Goal: Task Accomplishment & Management: Manage account settings

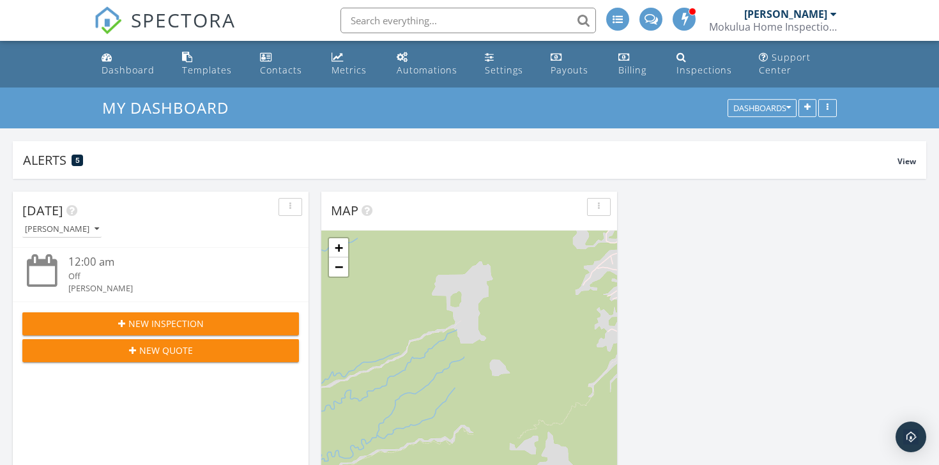
scroll to position [1802, 940]
click at [145, 67] on div "Dashboard" at bounding box center [128, 70] width 53 height 12
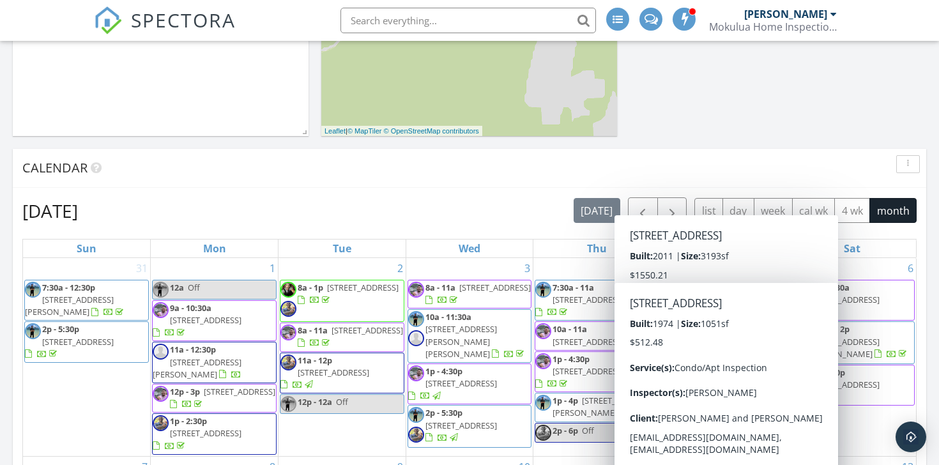
scroll to position [425, 0]
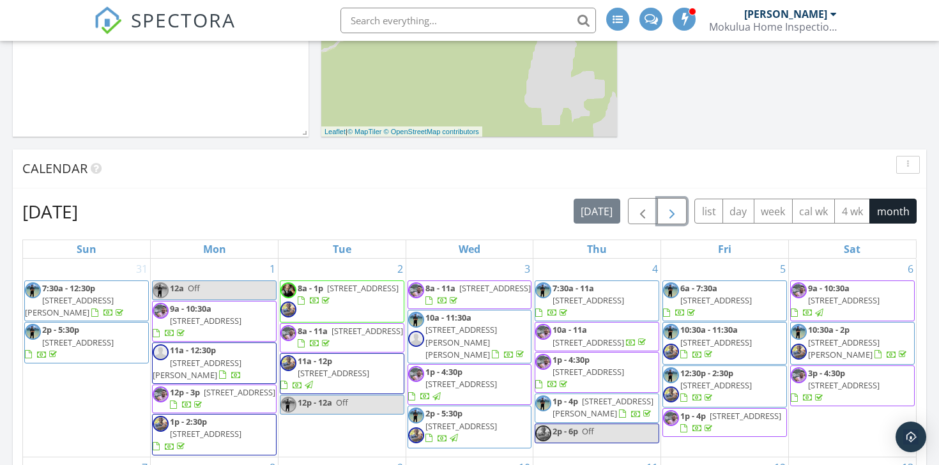
click at [675, 218] on span "button" at bounding box center [671, 211] width 15 height 15
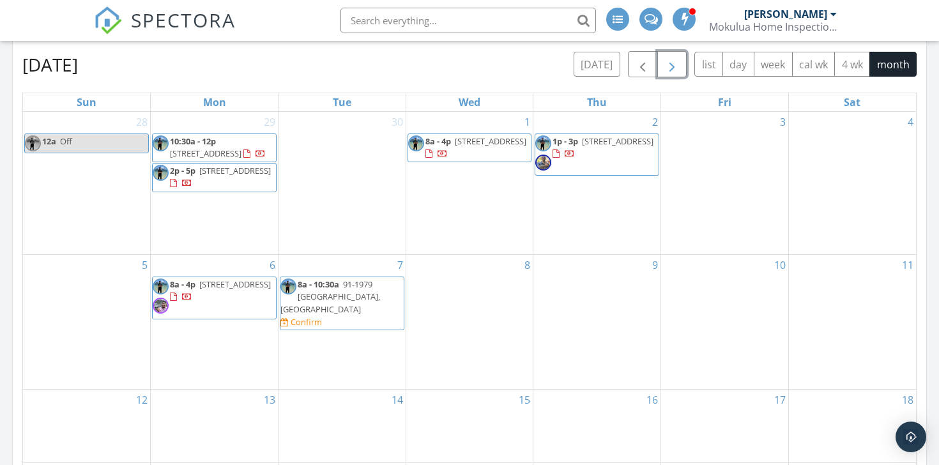
scroll to position [575, 0]
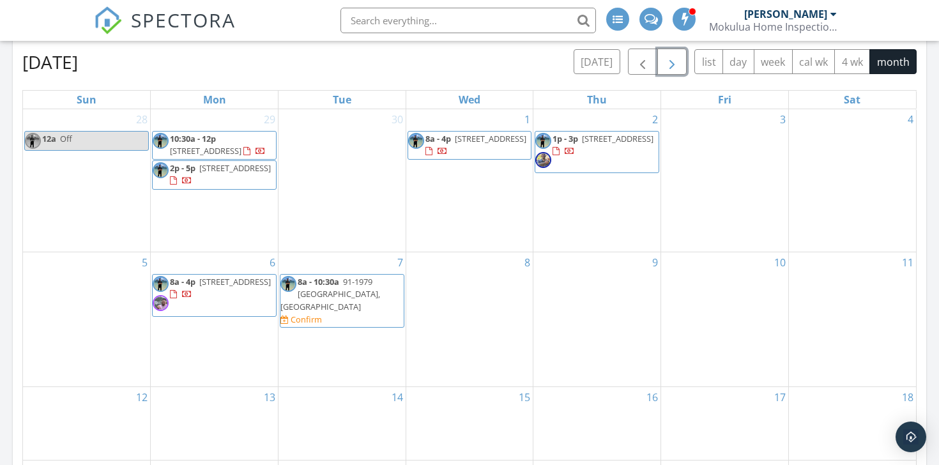
click at [188, 311] on span "8a - 4p 4000 Old Pali Rd, Honolulu 96817" at bounding box center [214, 295] width 123 height 38
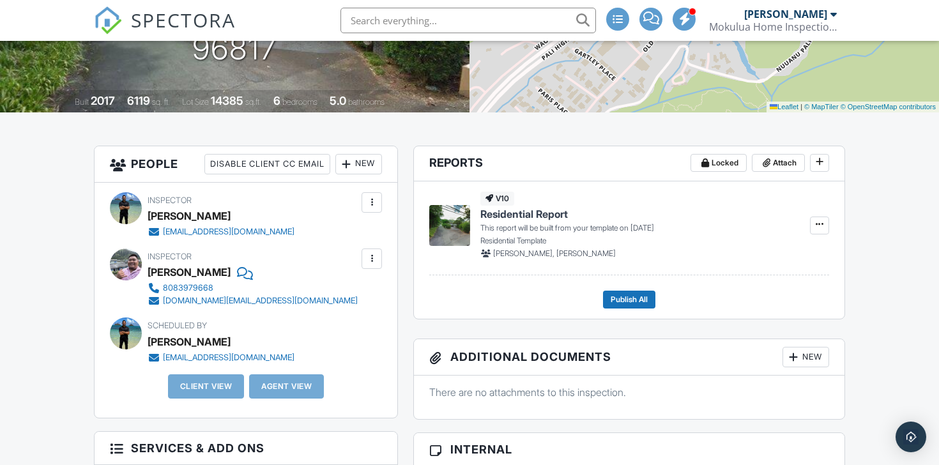
scroll to position [241, 0]
click at [378, 165] on div "New" at bounding box center [358, 165] width 47 height 20
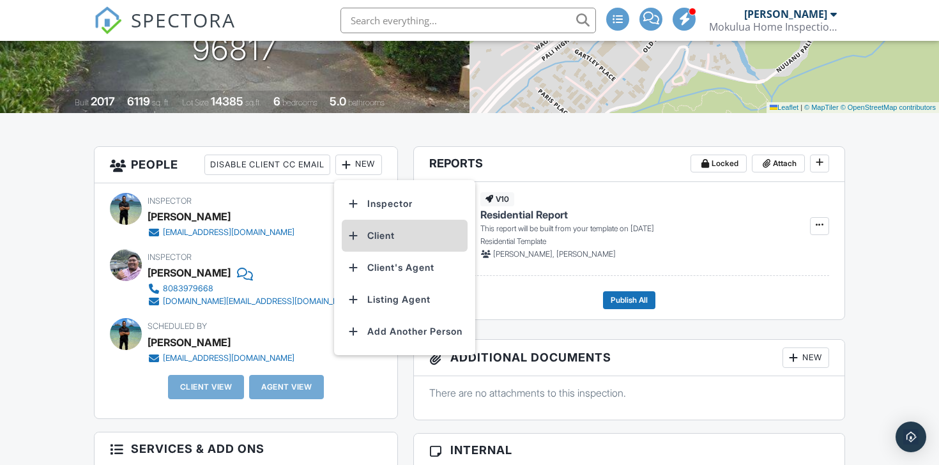
click at [380, 240] on li "Client" at bounding box center [405, 236] width 126 height 32
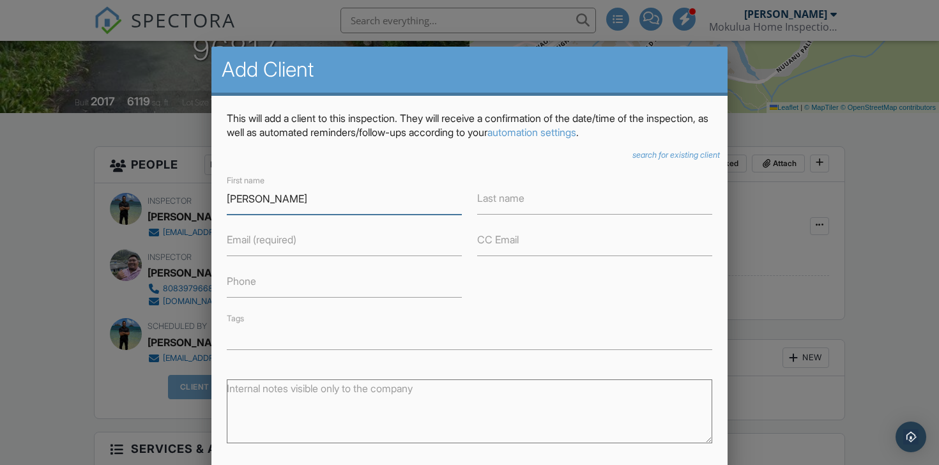
type input "[PERSON_NAME]"
click at [394, 254] on input "Email (required)" at bounding box center [344, 240] width 235 height 31
paste input "[EMAIL_ADDRESS][DOMAIN_NAME]"
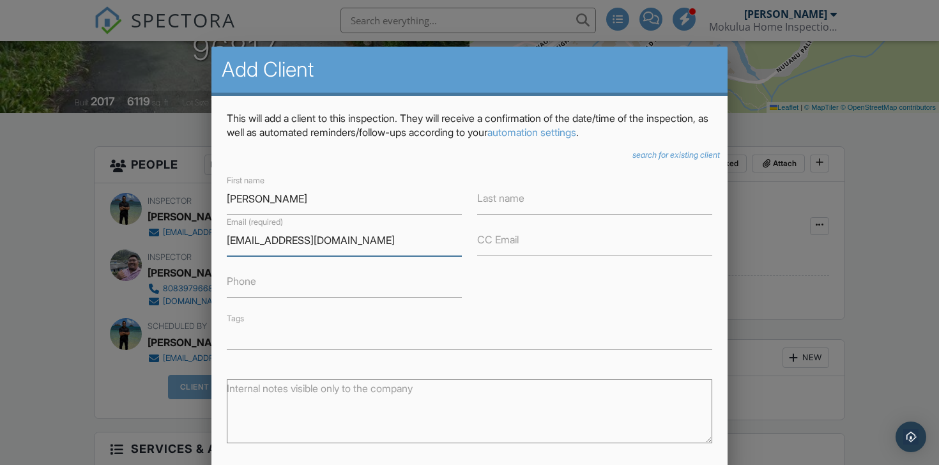
scroll to position [140, 0]
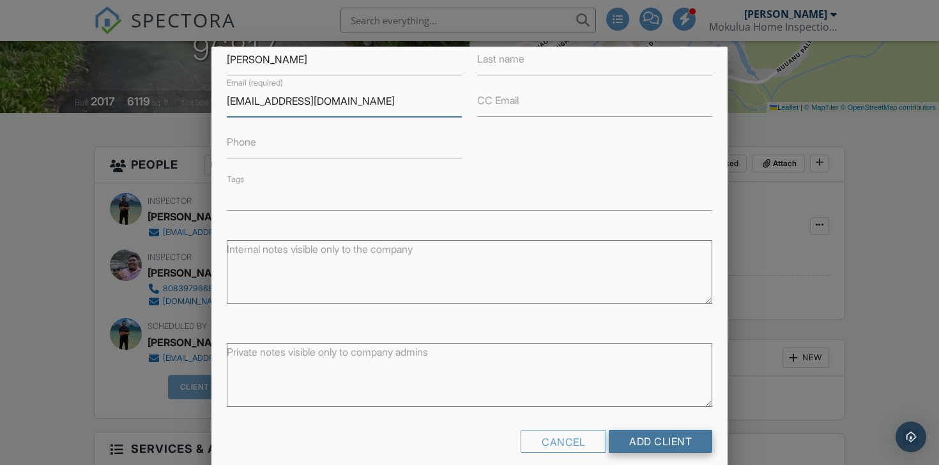
type input "[EMAIL_ADDRESS][DOMAIN_NAME]"
click at [662, 442] on input "Add Client" at bounding box center [660, 441] width 103 height 23
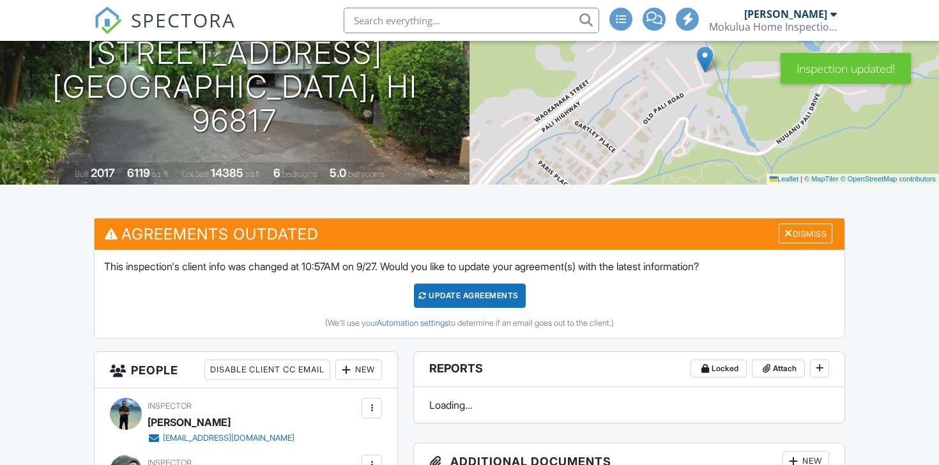
scroll to position [172, 0]
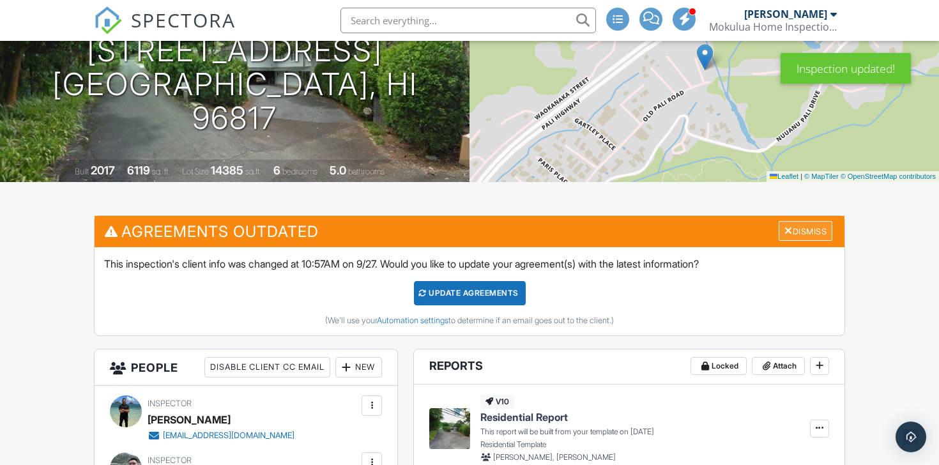
click at [826, 231] on div "Dismiss" at bounding box center [806, 231] width 54 height 20
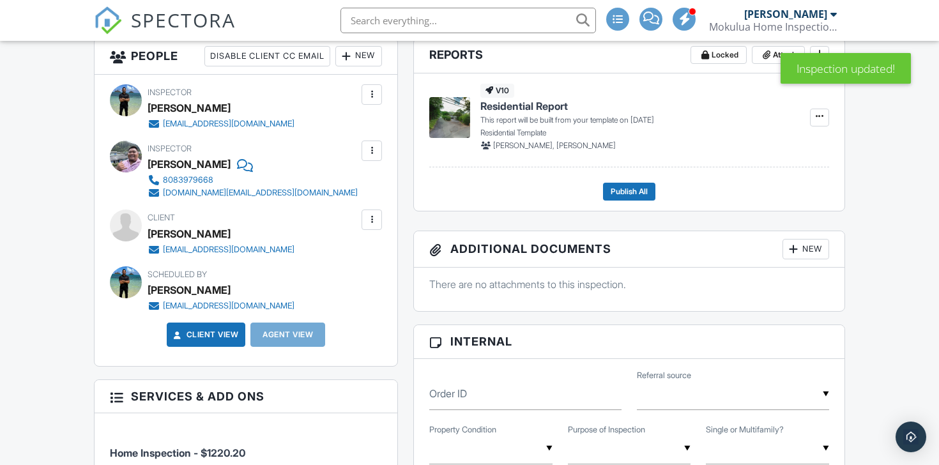
scroll to position [349, 0]
click at [365, 56] on div "New" at bounding box center [358, 57] width 47 height 20
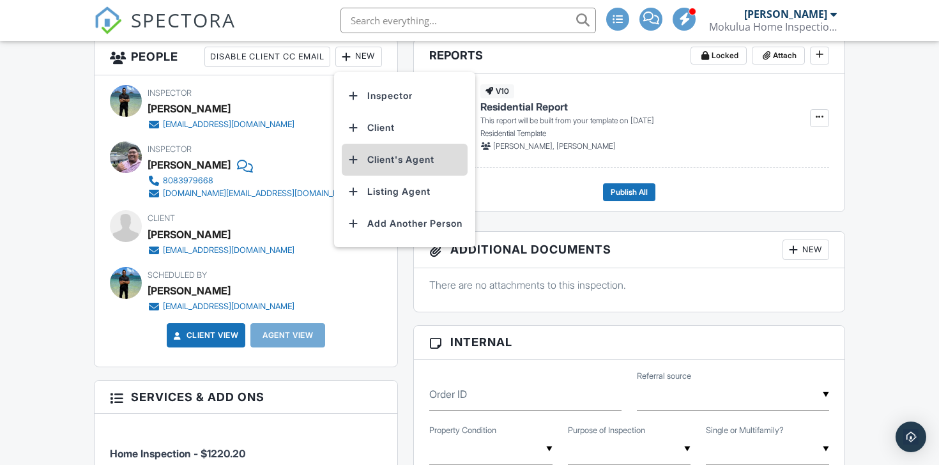
click at [383, 160] on li "Client's Agent" at bounding box center [405, 160] width 126 height 32
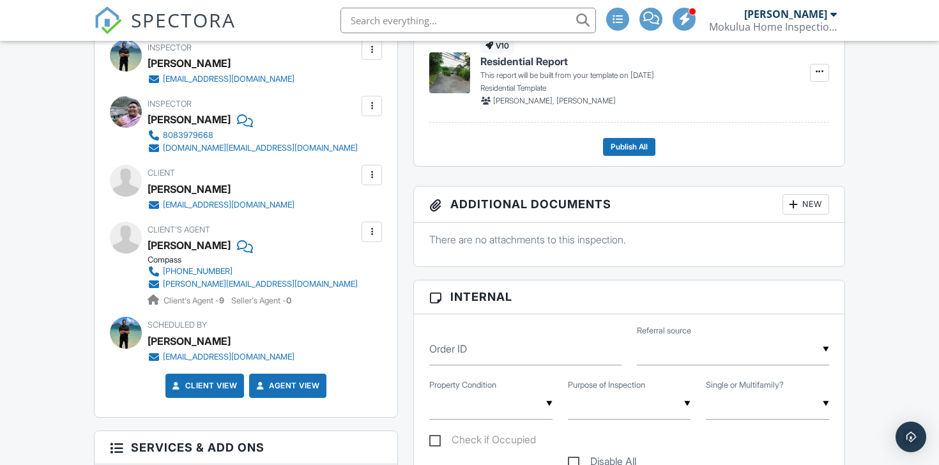
scroll to position [401, 0]
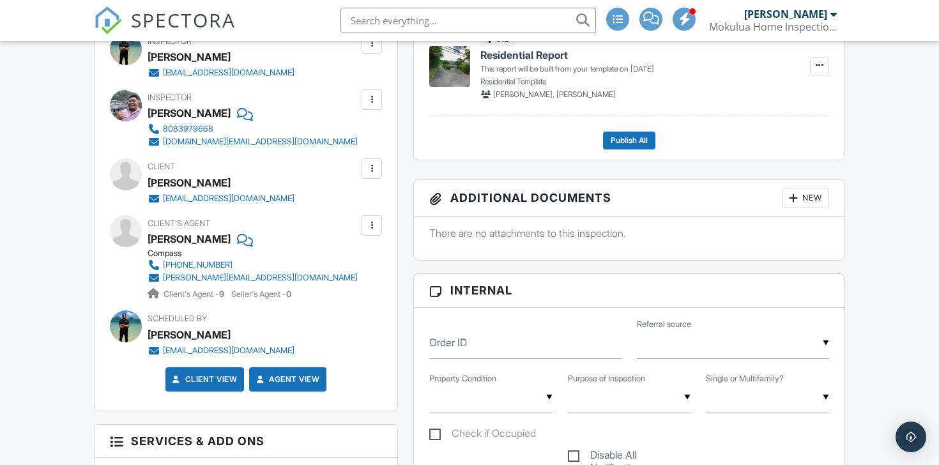
click at [376, 163] on div at bounding box center [371, 168] width 13 height 13
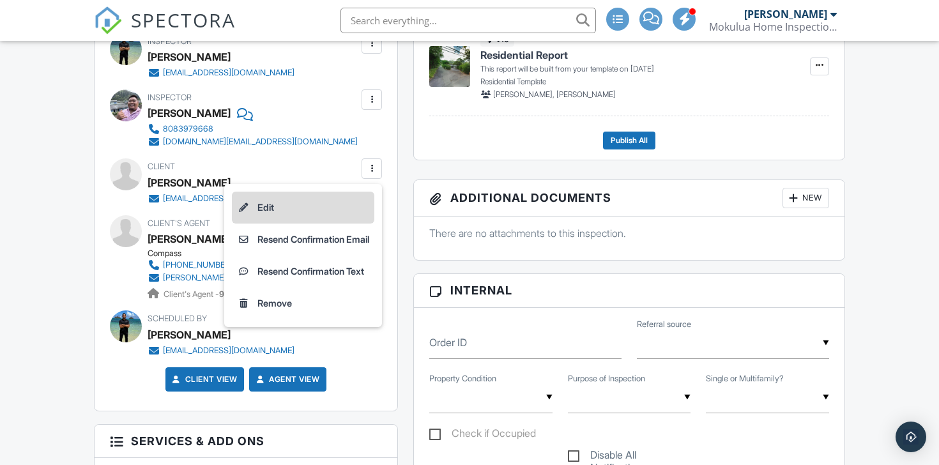
click at [317, 212] on li "Edit" at bounding box center [303, 208] width 142 height 32
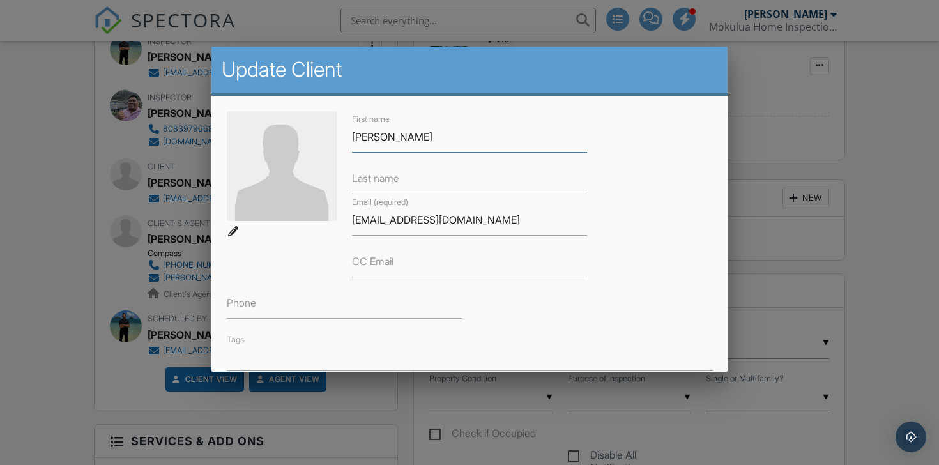
drag, startPoint x: 508, startPoint y: 151, endPoint x: 272, endPoint y: 142, distance: 236.5
click at [272, 142] on div "First name Suzanne Chen Last name Email (required) suzannechen@icloud.com CC Em…" at bounding box center [469, 241] width 501 height 260
click at [567, 238] on div "CC Email" at bounding box center [469, 257] width 250 height 42
drag, startPoint x: 546, startPoint y: 228, endPoint x: 236, endPoint y: 161, distance: 316.4
click at [236, 161] on div "First name Last name Email (required) suzannechen@icloud.com CC Email Phone Tags" at bounding box center [469, 241] width 501 height 260
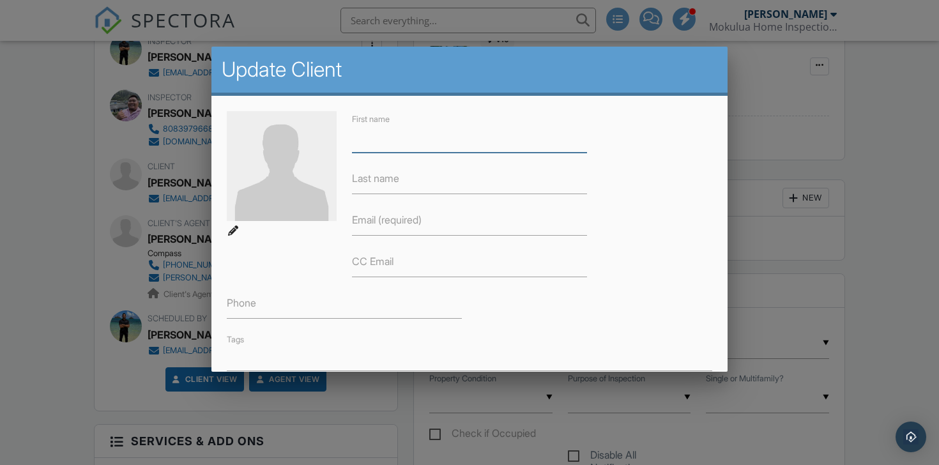
paste input "Stacey Chai Ginn Hee"
click at [409, 141] on input "Stacey Chai Ginn Hee" at bounding box center [469, 136] width 235 height 31
type input "Stacey Chai & Ginn Hee"
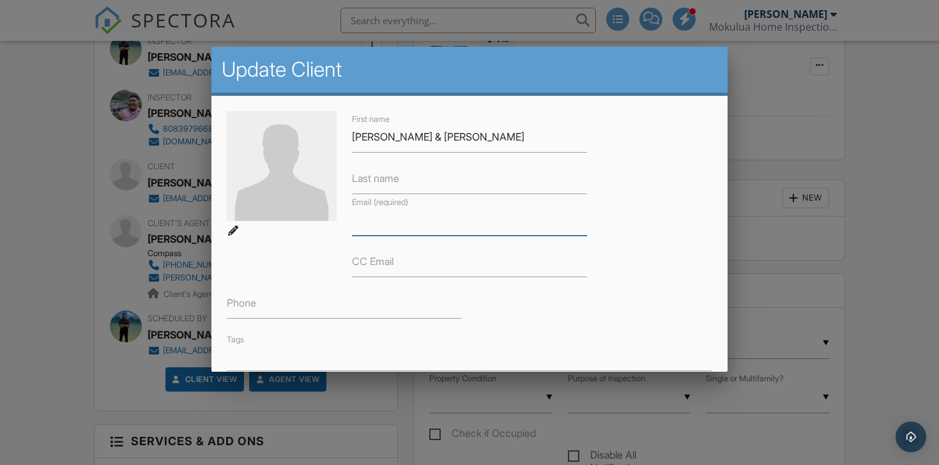
paste input "sam@hamhawaii.com"
type input "sam@hamhawaii.com"
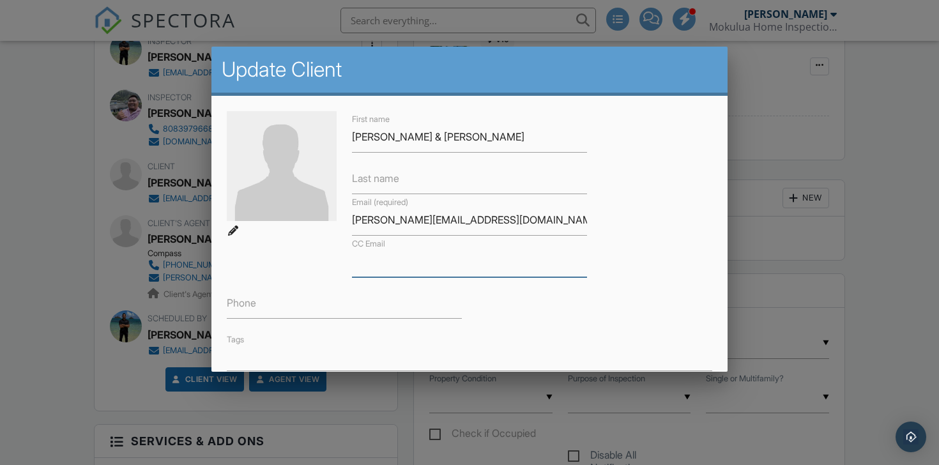
paste input "staceyhee@gmail.com"
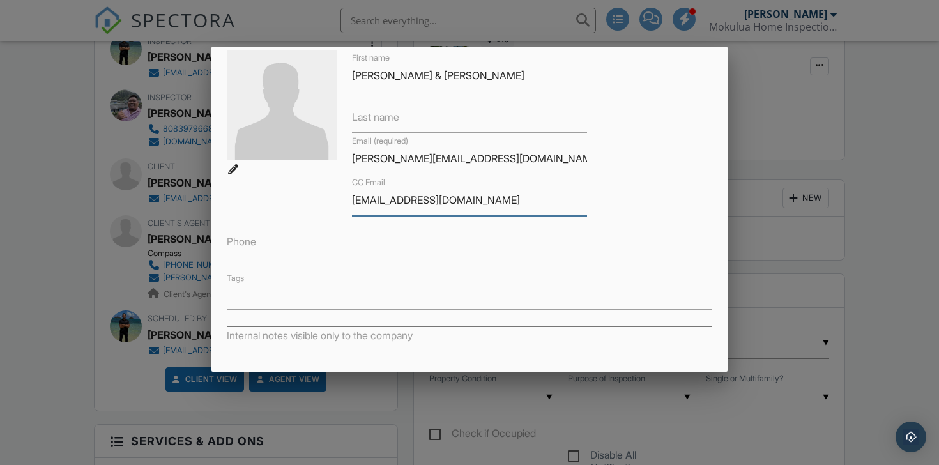
scroll to position [228, 0]
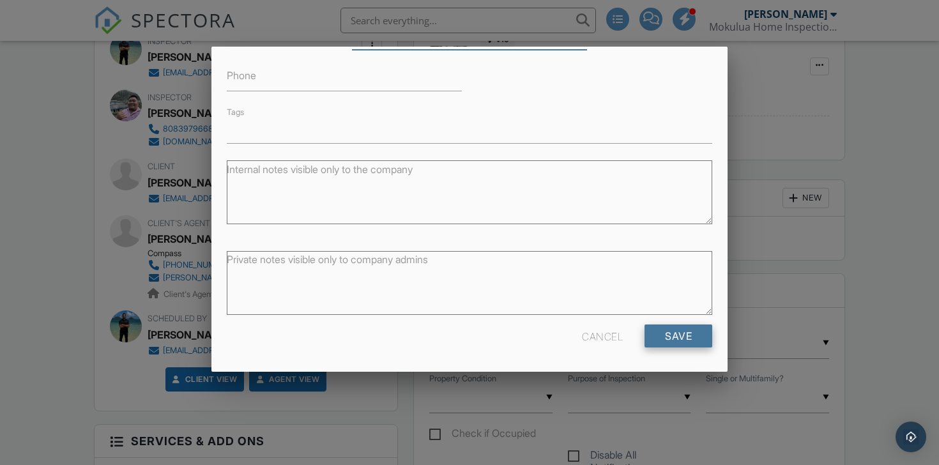
type input "staceyhee@gmail.com"
click at [684, 333] on input "Save" at bounding box center [679, 336] width 68 height 23
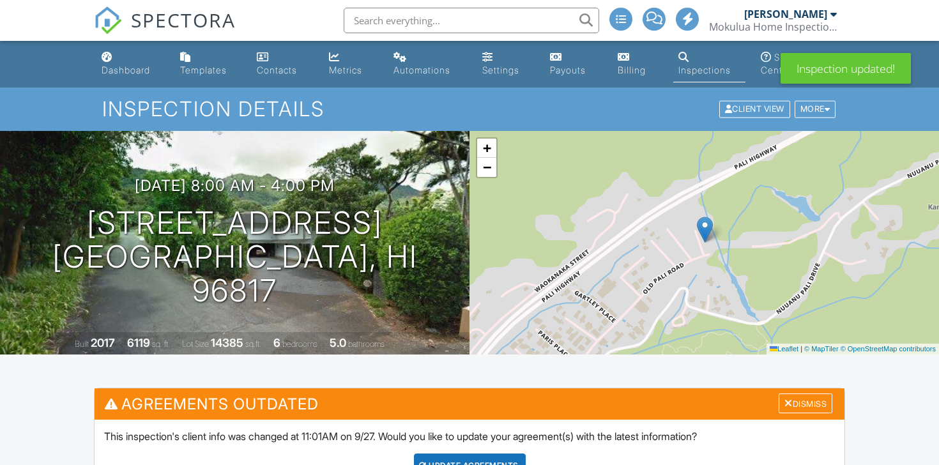
scroll to position [1692, 0]
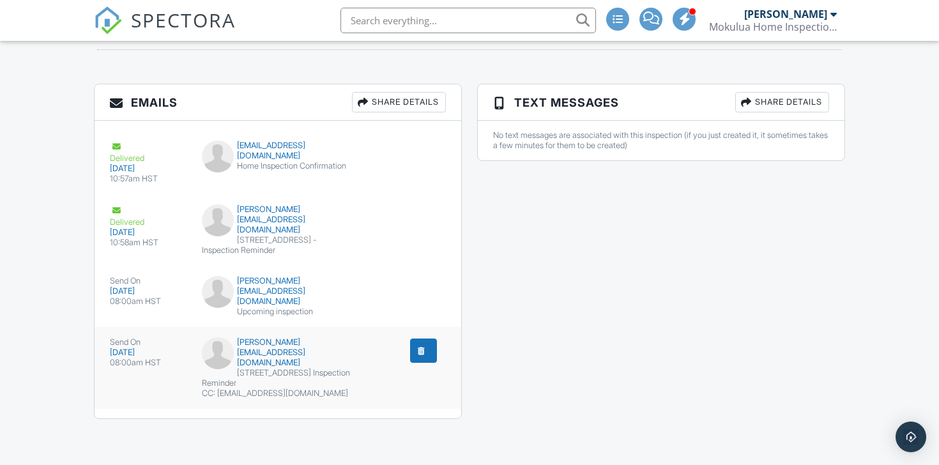
click at [422, 357] on div "submit" at bounding box center [421, 350] width 13 height 13
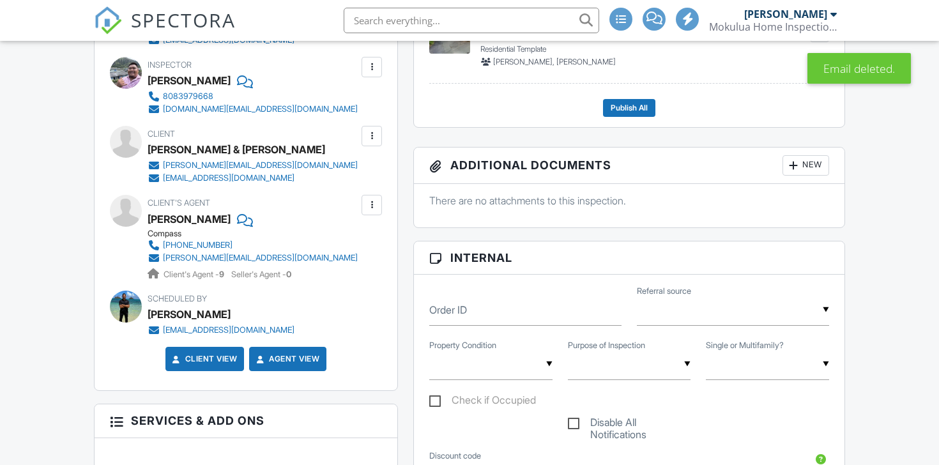
scroll to position [1630, 0]
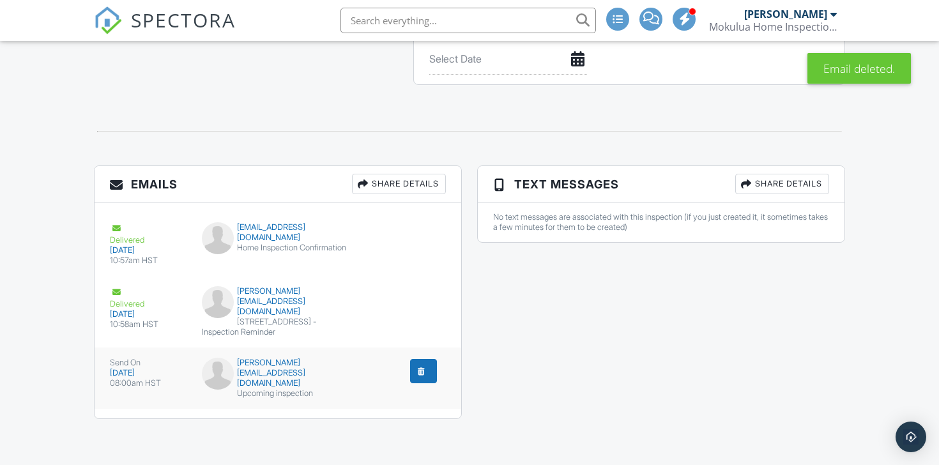
click at [422, 365] on div "submit" at bounding box center [421, 371] width 13 height 13
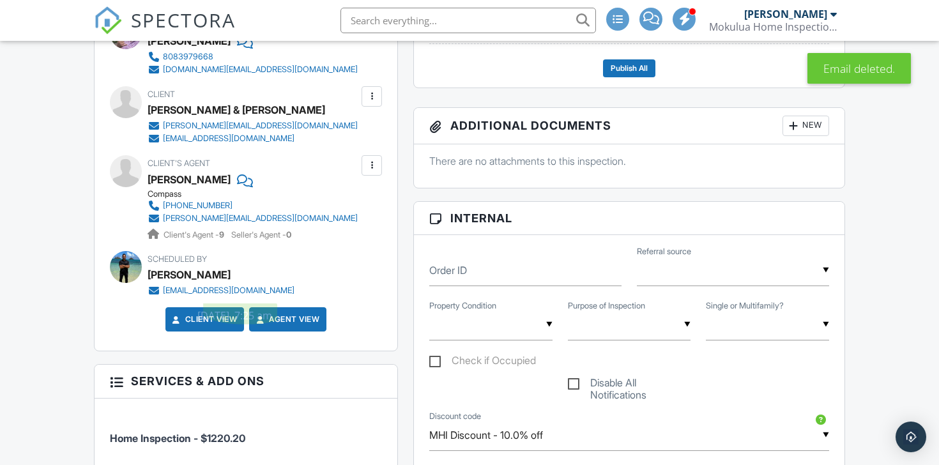
scroll to position [602, 0]
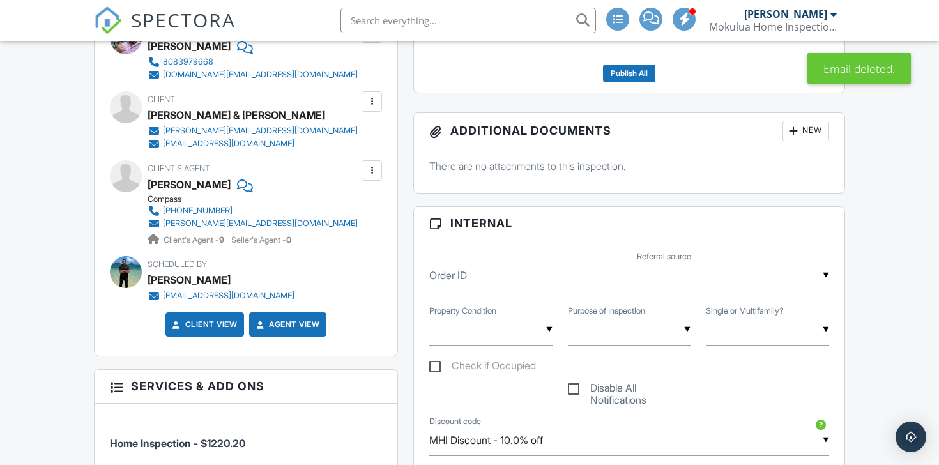
click at [366, 165] on div at bounding box center [371, 170] width 13 height 13
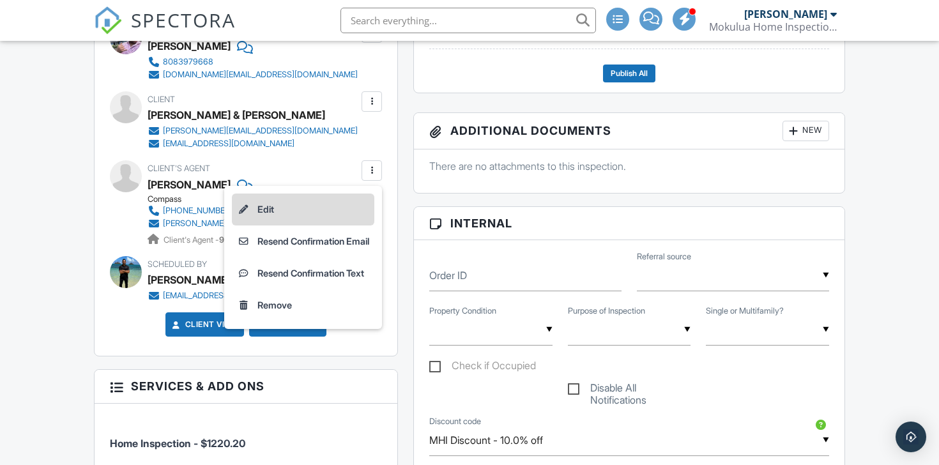
click at [333, 210] on li "Edit" at bounding box center [303, 210] width 142 height 32
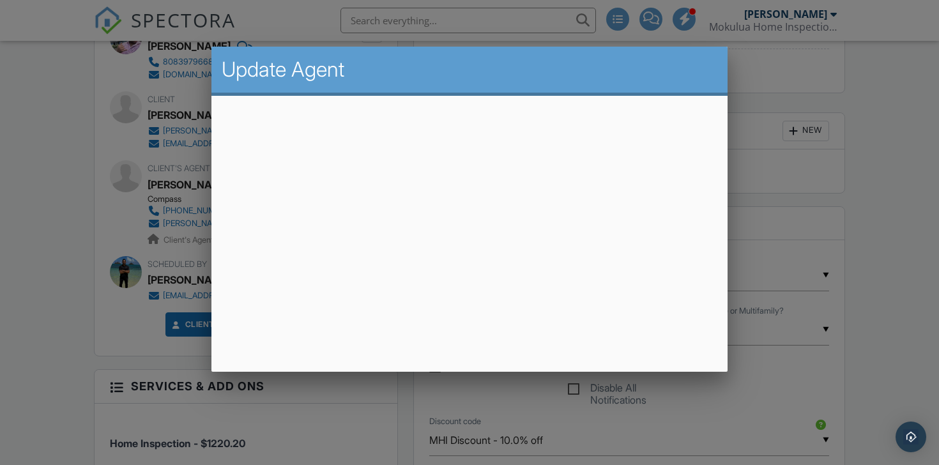
click at [48, 190] on div at bounding box center [469, 226] width 939 height 581
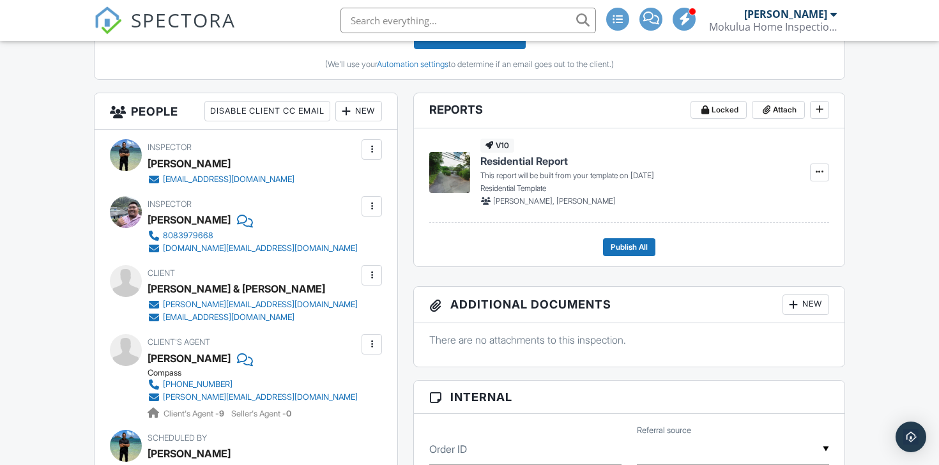
scroll to position [426, 0]
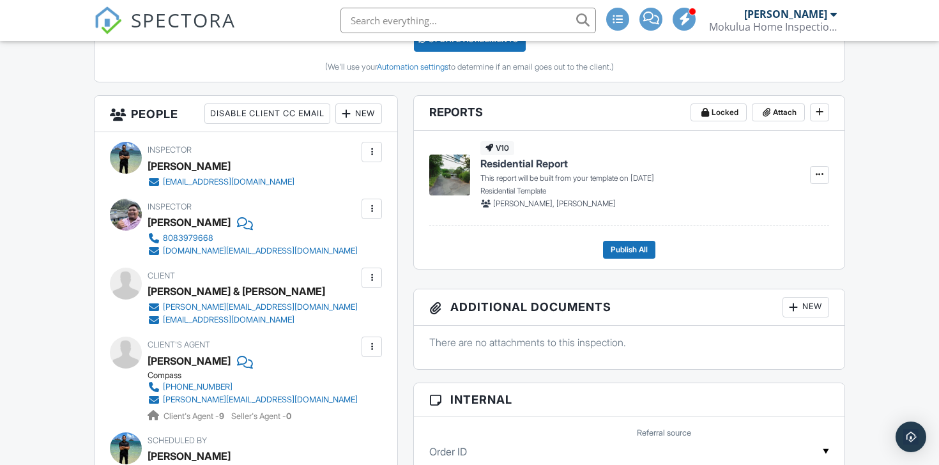
click at [367, 112] on div "New" at bounding box center [358, 113] width 47 height 20
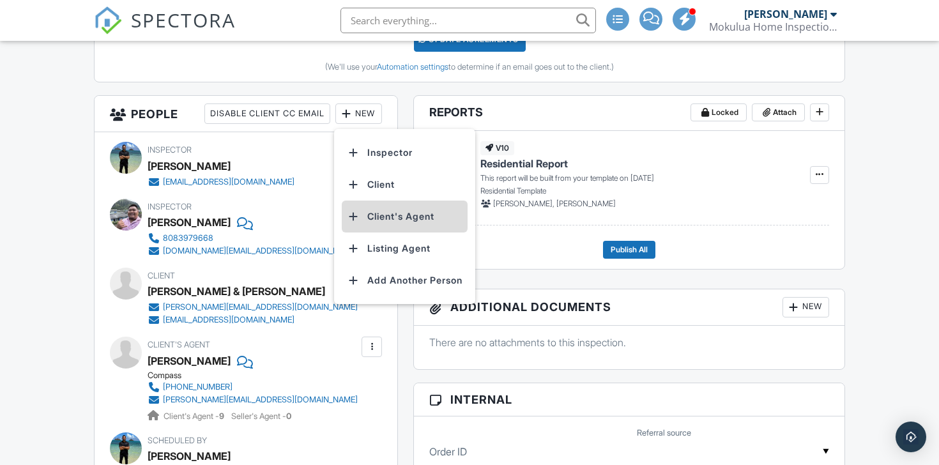
click at [433, 224] on li "Client's Agent" at bounding box center [405, 217] width 126 height 32
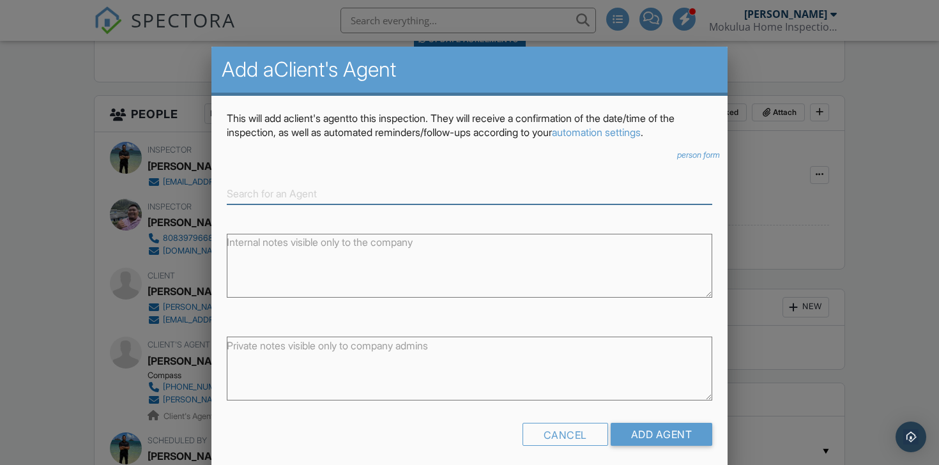
click at [303, 186] on input at bounding box center [470, 193] width 486 height 21
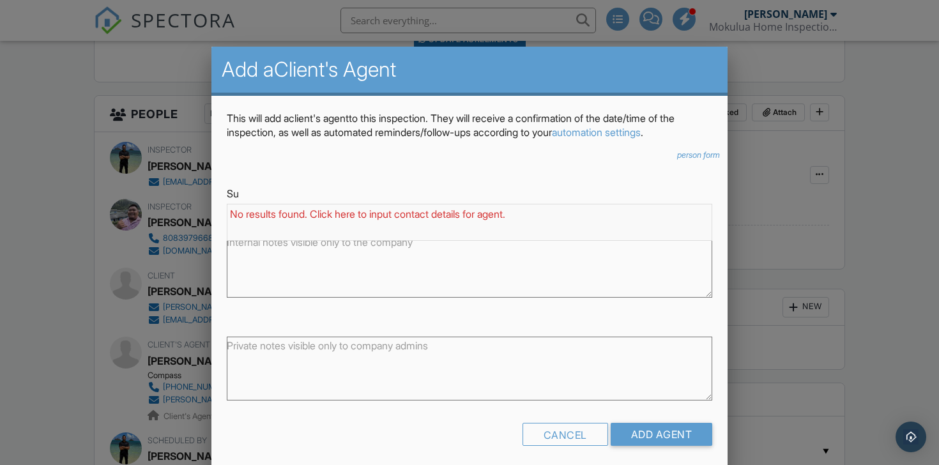
type input "S"
click at [702, 153] on icon "person form" at bounding box center [698, 155] width 43 height 10
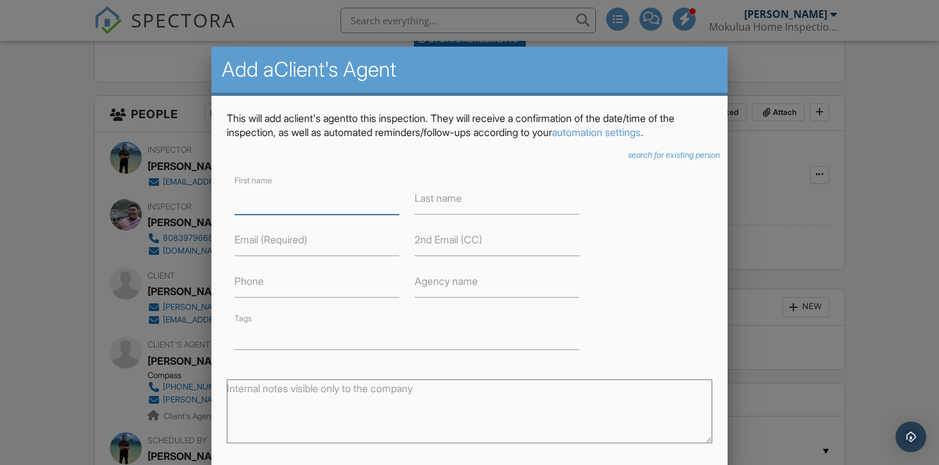
click at [363, 204] on input "text" at bounding box center [316, 198] width 165 height 31
type input "Suzanne"
type input "Chen"
click at [279, 248] on input "text" at bounding box center [316, 240] width 165 height 31
paste input "[EMAIL_ADDRESS][DOMAIN_NAME]"
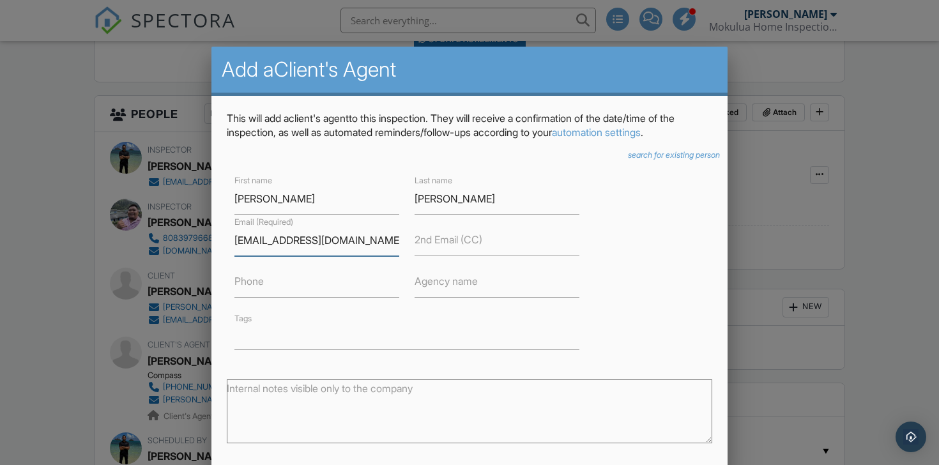
type input "[EMAIL_ADDRESS][DOMAIN_NAME]"
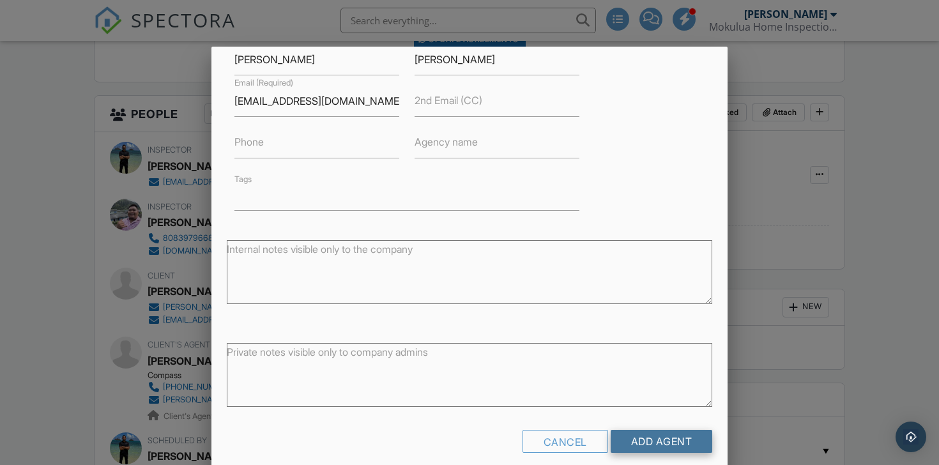
click at [666, 439] on input "Add Agent" at bounding box center [662, 441] width 102 height 23
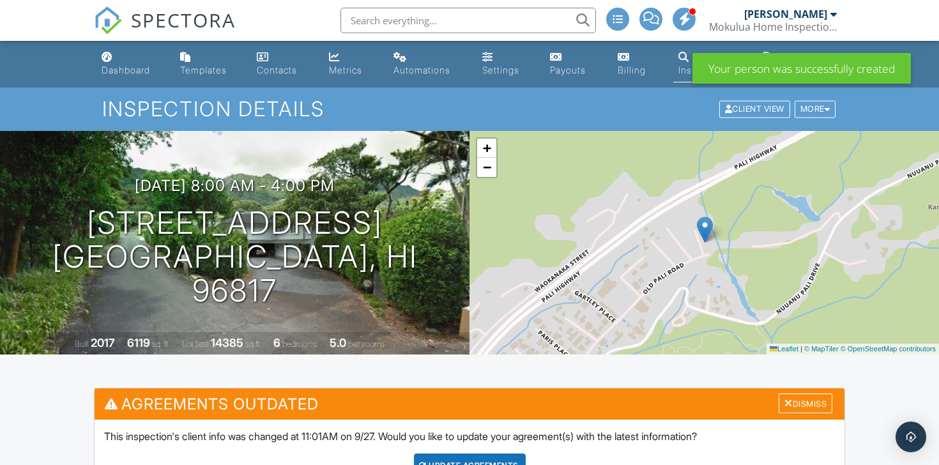
scroll to position [94, 0]
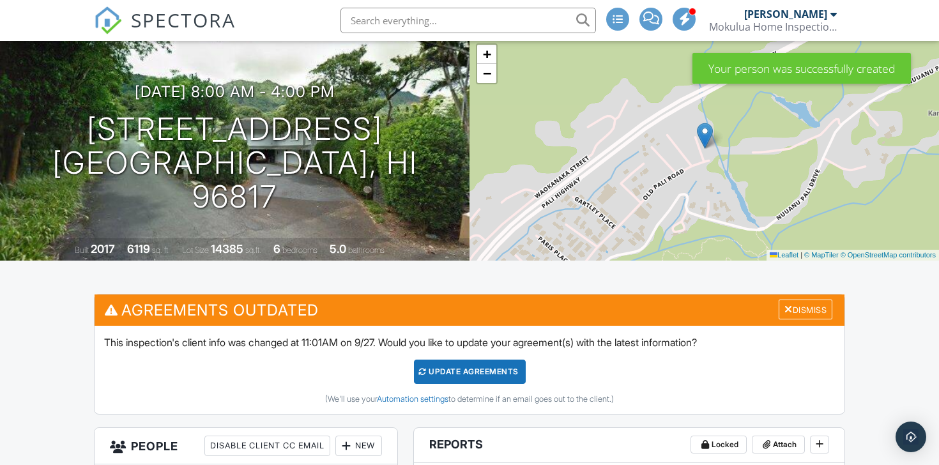
click at [482, 374] on div "Update Agreements" at bounding box center [470, 372] width 112 height 24
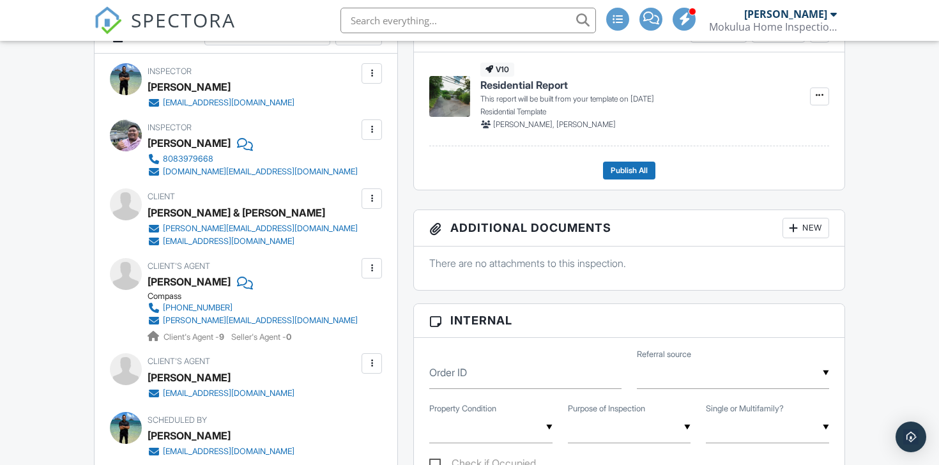
scroll to position [395, 0]
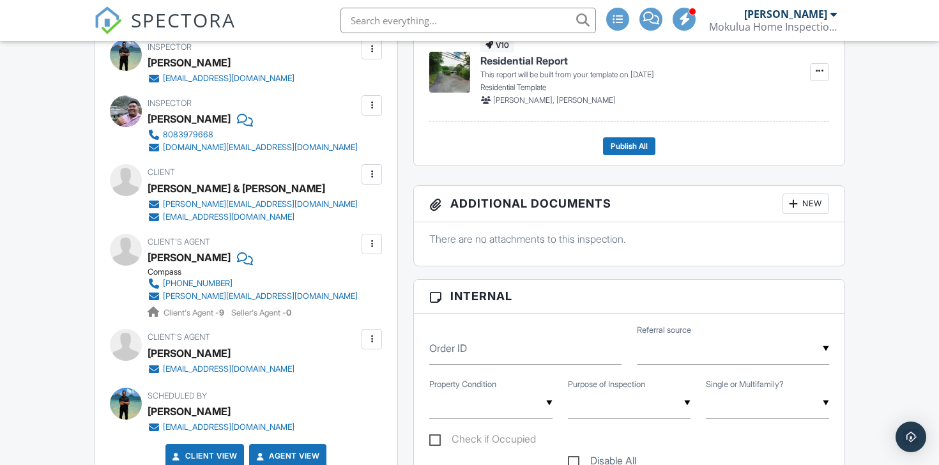
click at [378, 175] on div at bounding box center [372, 174] width 20 height 20
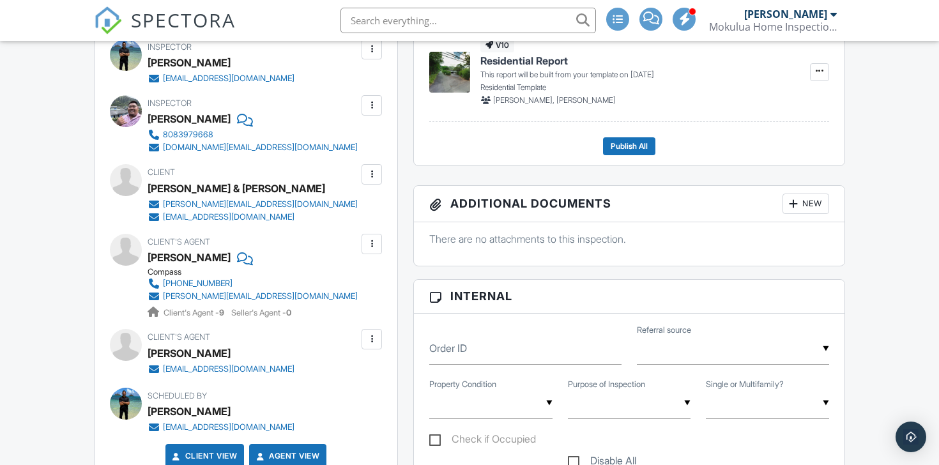
click at [374, 180] on div at bounding box center [371, 174] width 13 height 13
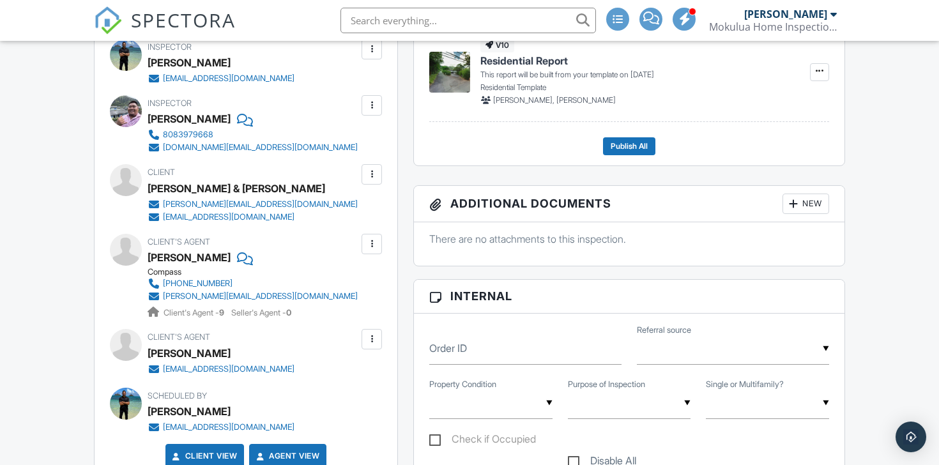
click at [369, 175] on div at bounding box center [371, 174] width 13 height 13
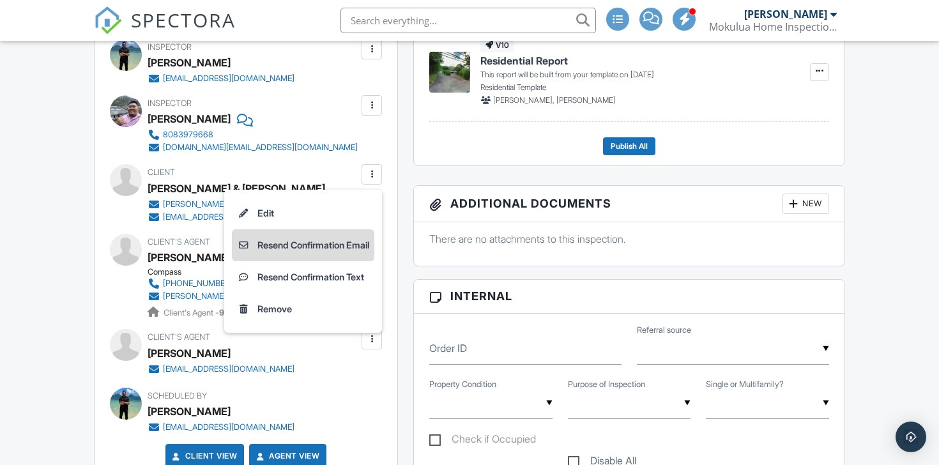
click at [317, 252] on li "Resend Confirmation Email" at bounding box center [303, 245] width 142 height 32
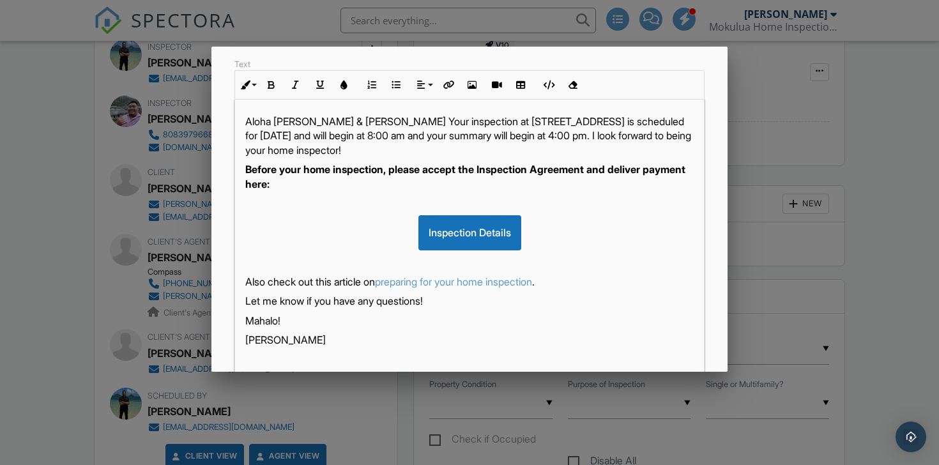
scroll to position [302, 0]
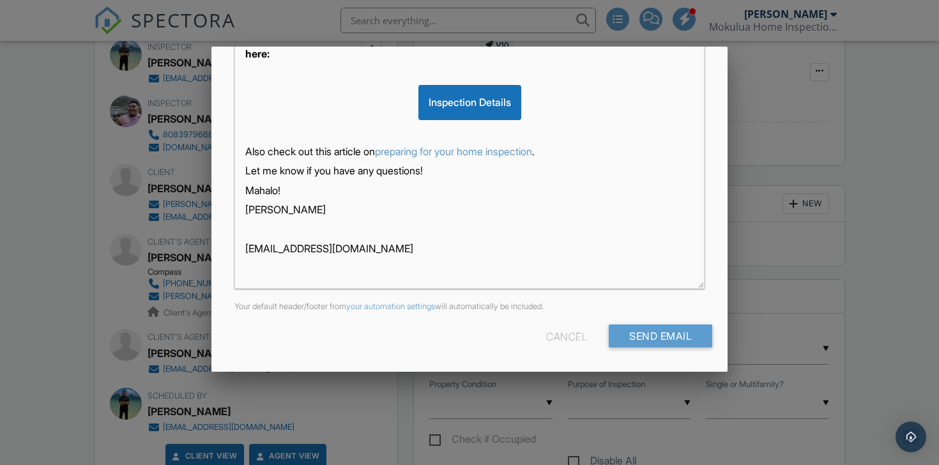
click at [43, 179] on div at bounding box center [469, 226] width 939 height 581
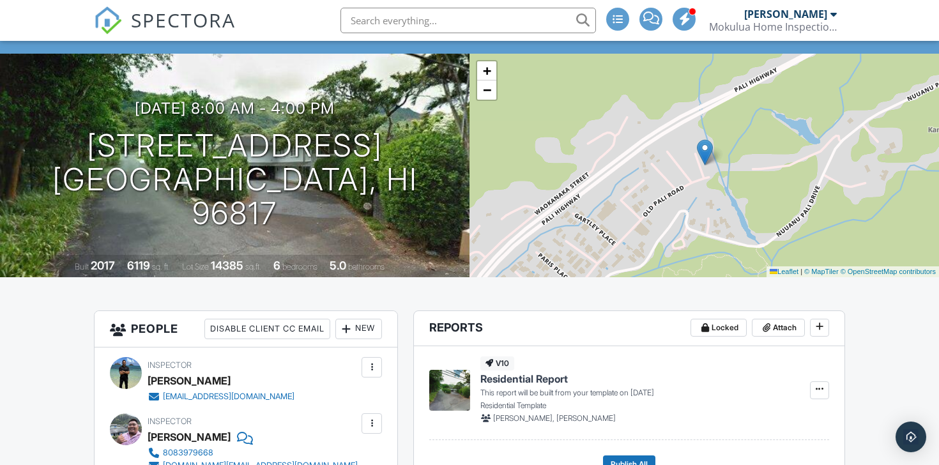
scroll to position [0, 0]
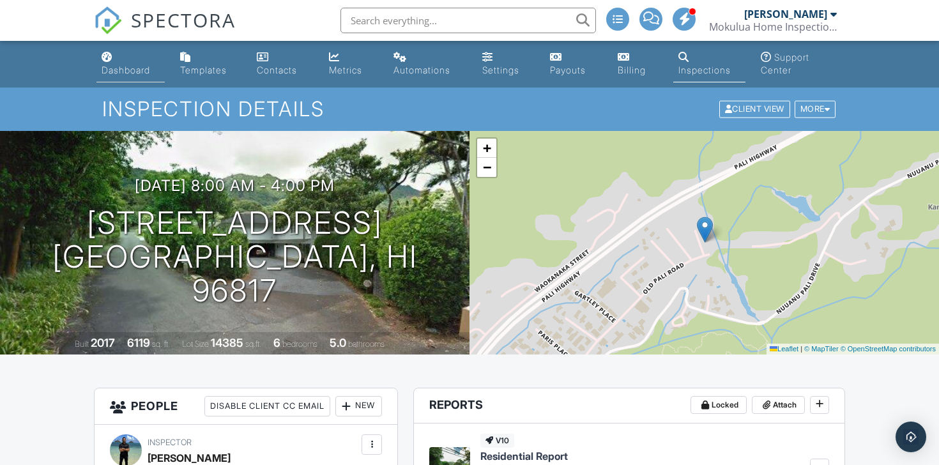
click at [116, 66] on div "Dashboard" at bounding box center [126, 70] width 49 height 11
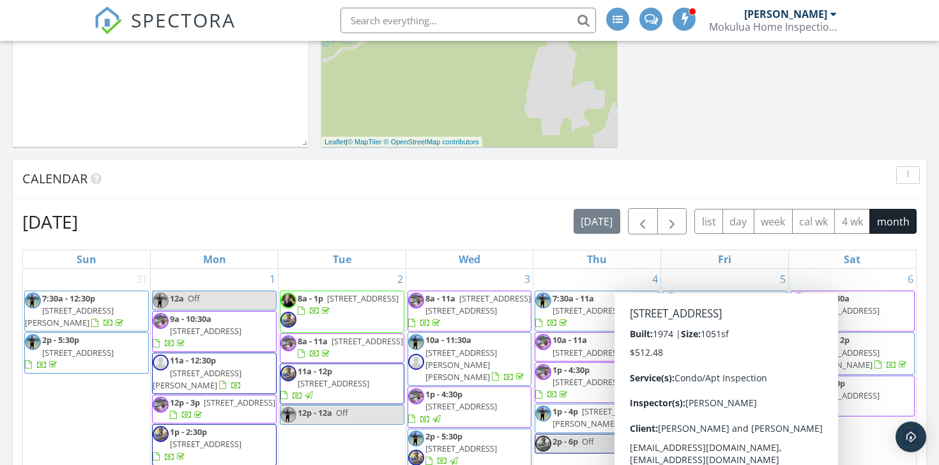
scroll to position [505, 0]
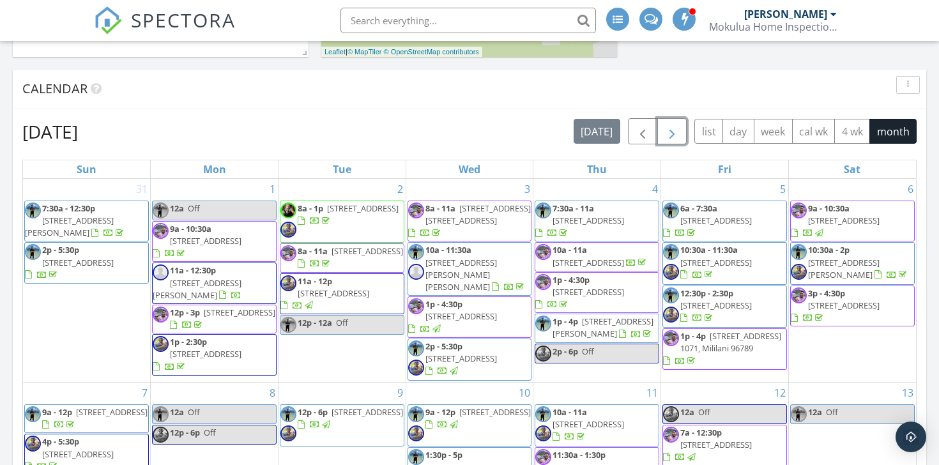
click at [676, 125] on span "button" at bounding box center [671, 131] width 15 height 15
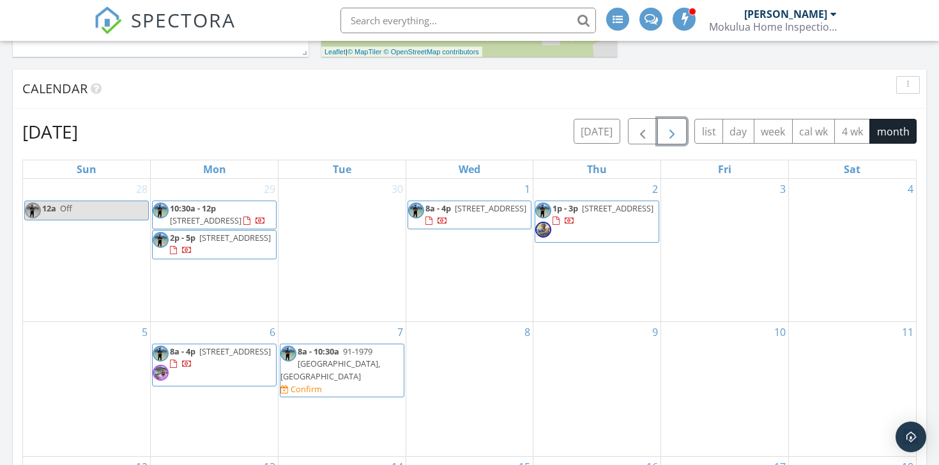
click at [224, 357] on span "[STREET_ADDRESS]" at bounding box center [235, 351] width 72 height 11
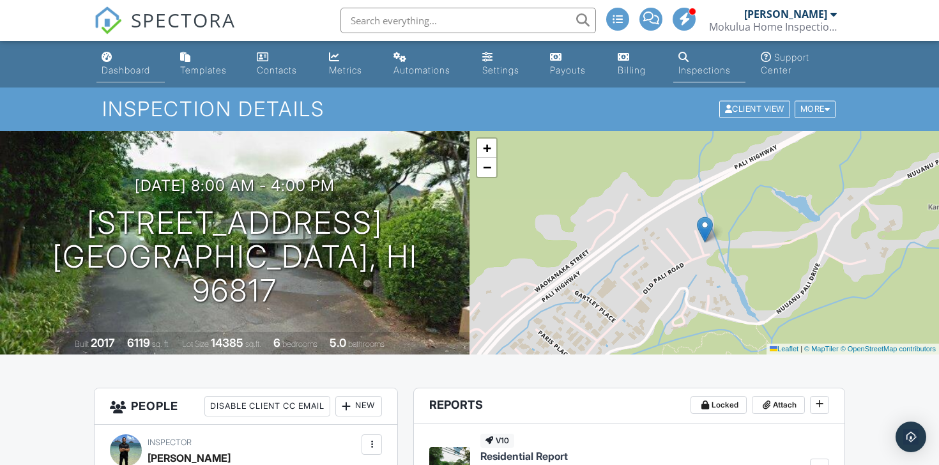
click at [149, 65] on div "Dashboard" at bounding box center [126, 70] width 49 height 11
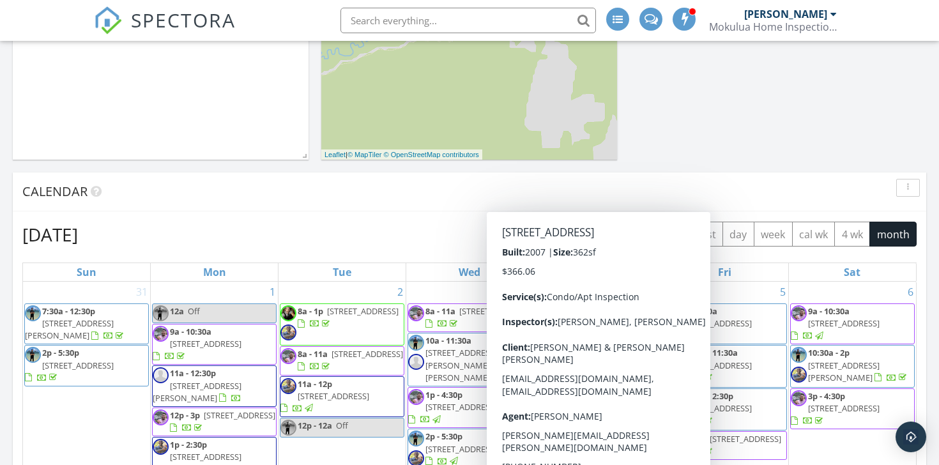
scroll to position [413, 0]
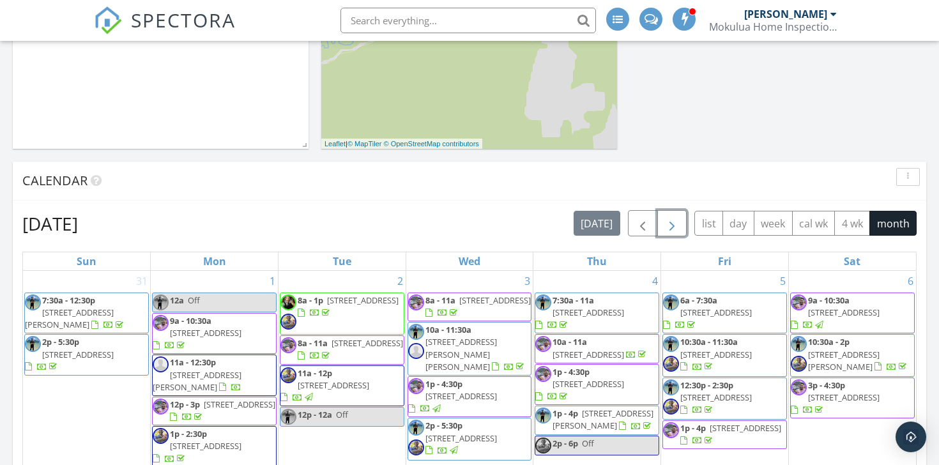
click at [676, 224] on span "button" at bounding box center [671, 223] width 15 height 15
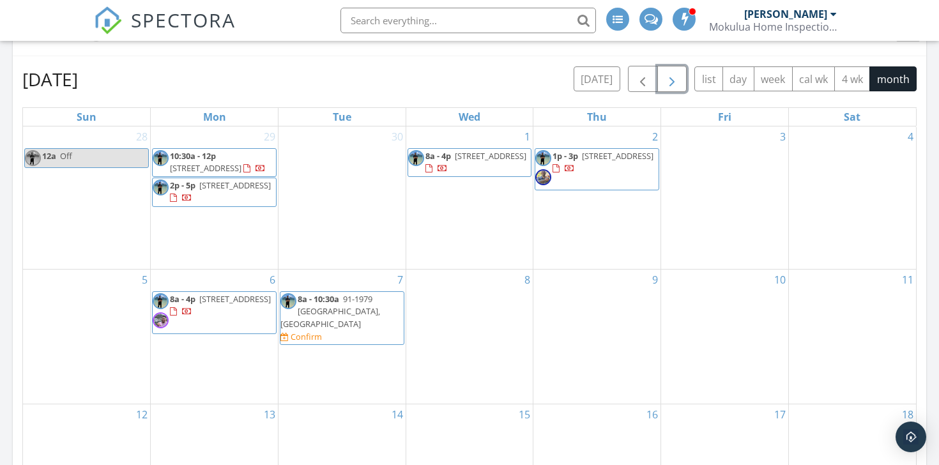
scroll to position [557, 0]
click at [263, 332] on span "8a - 4p 4000 Old Pali Rd, Honolulu 96817" at bounding box center [214, 313] width 123 height 38
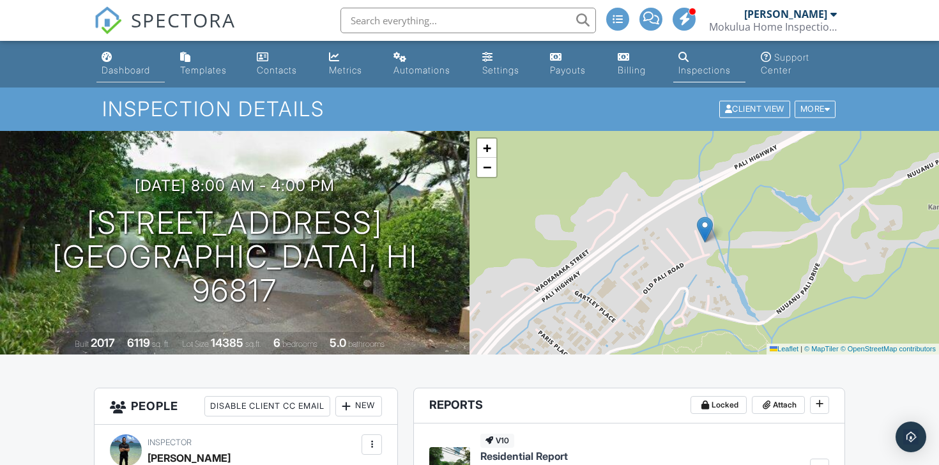
click at [103, 66] on div "Dashboard" at bounding box center [126, 70] width 49 height 11
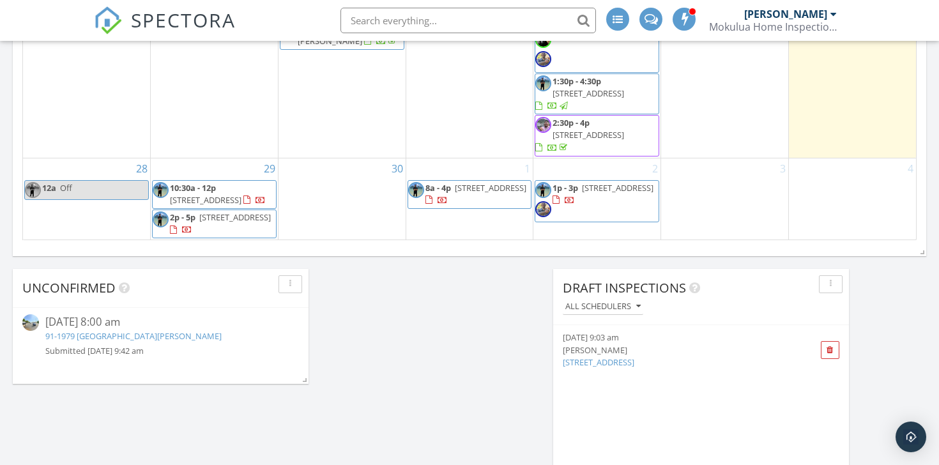
scroll to position [940, 0]
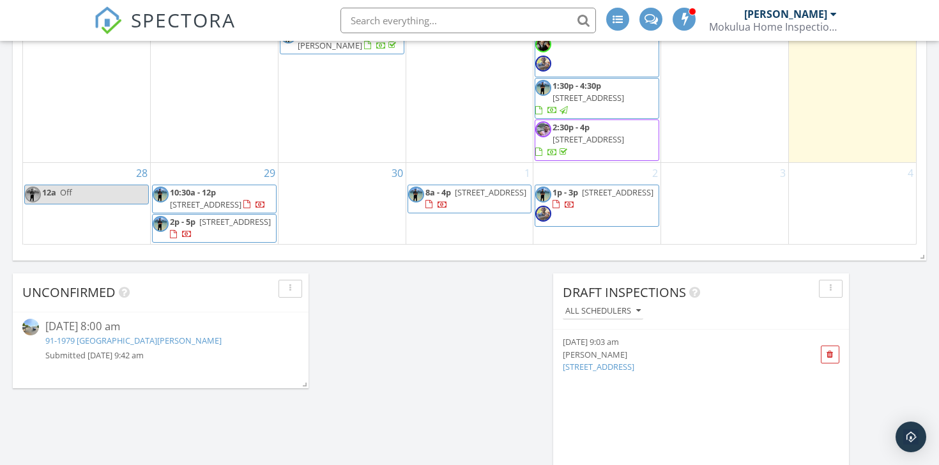
click at [224, 201] on span "[STREET_ADDRESS]" at bounding box center [206, 204] width 72 height 11
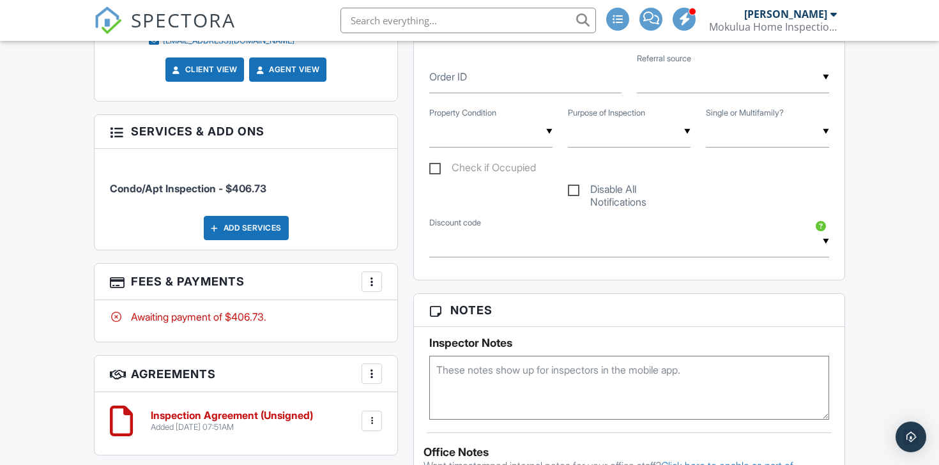
scroll to position [679, 0]
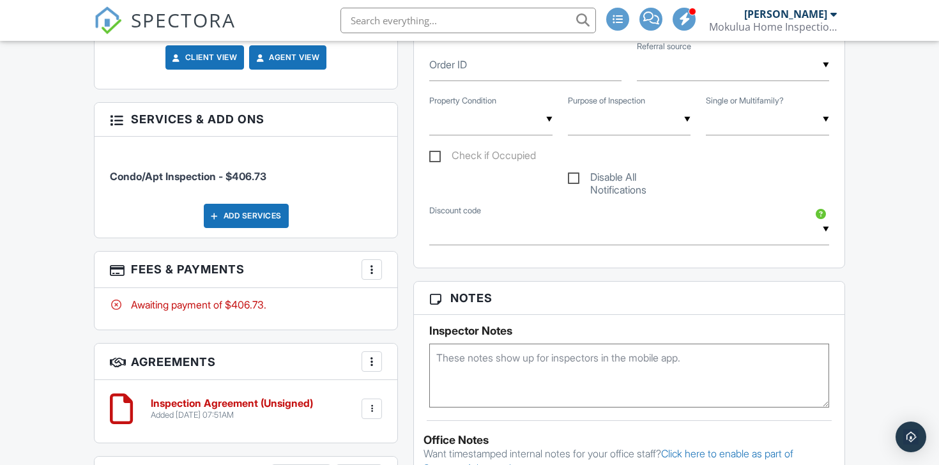
click at [450, 368] on textarea at bounding box center [629, 376] width 400 height 64
paste textarea "Entry: [PERSON_NAME] will meet you at the lobby at 10:30 a.m. Her cell number i…"
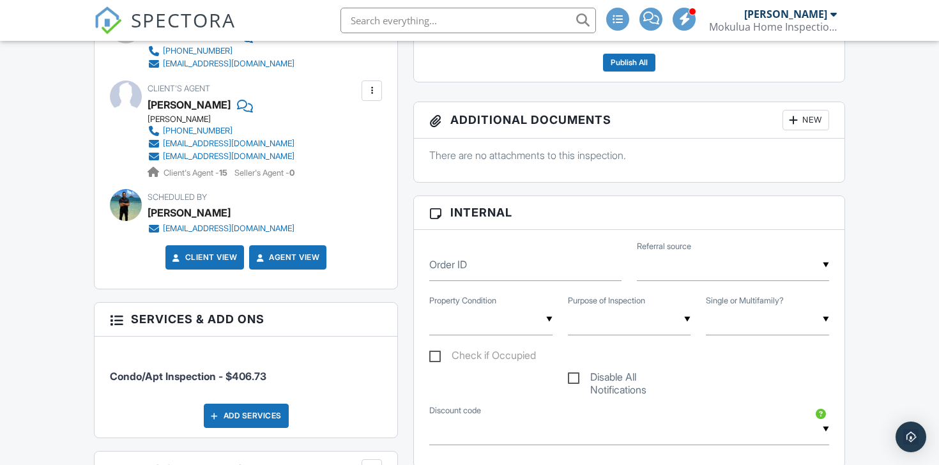
scroll to position [0, 0]
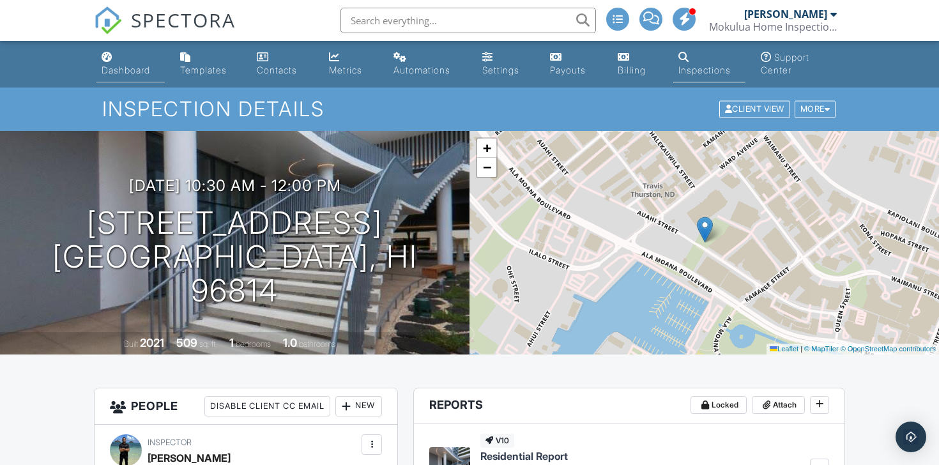
type textarea "Entry: [PERSON_NAME] will meet you at the lobby at 10:30 a.m. Her cell number i…"
click at [127, 65] on div "Dashboard" at bounding box center [126, 70] width 49 height 11
